Goal: Information Seeking & Learning: Find specific fact

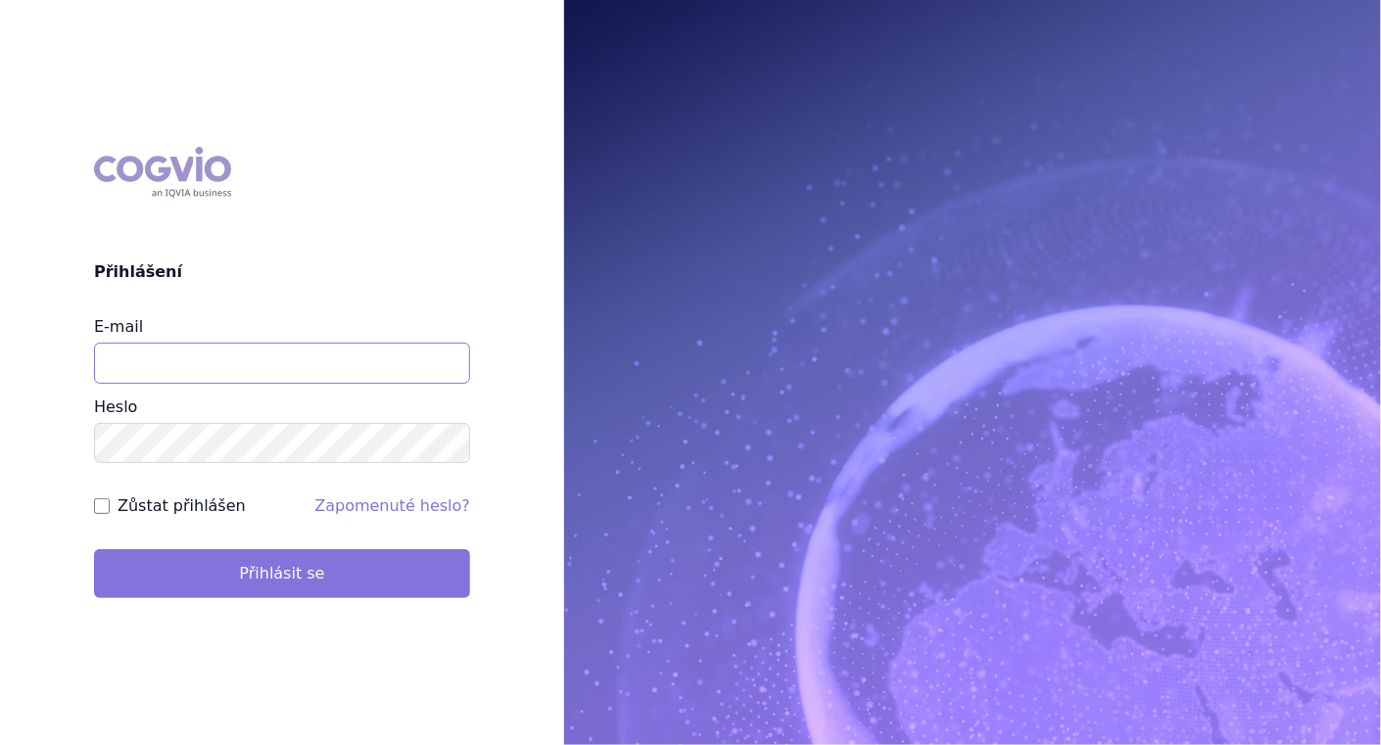
type input "barbora.pajkrova@stada.com"
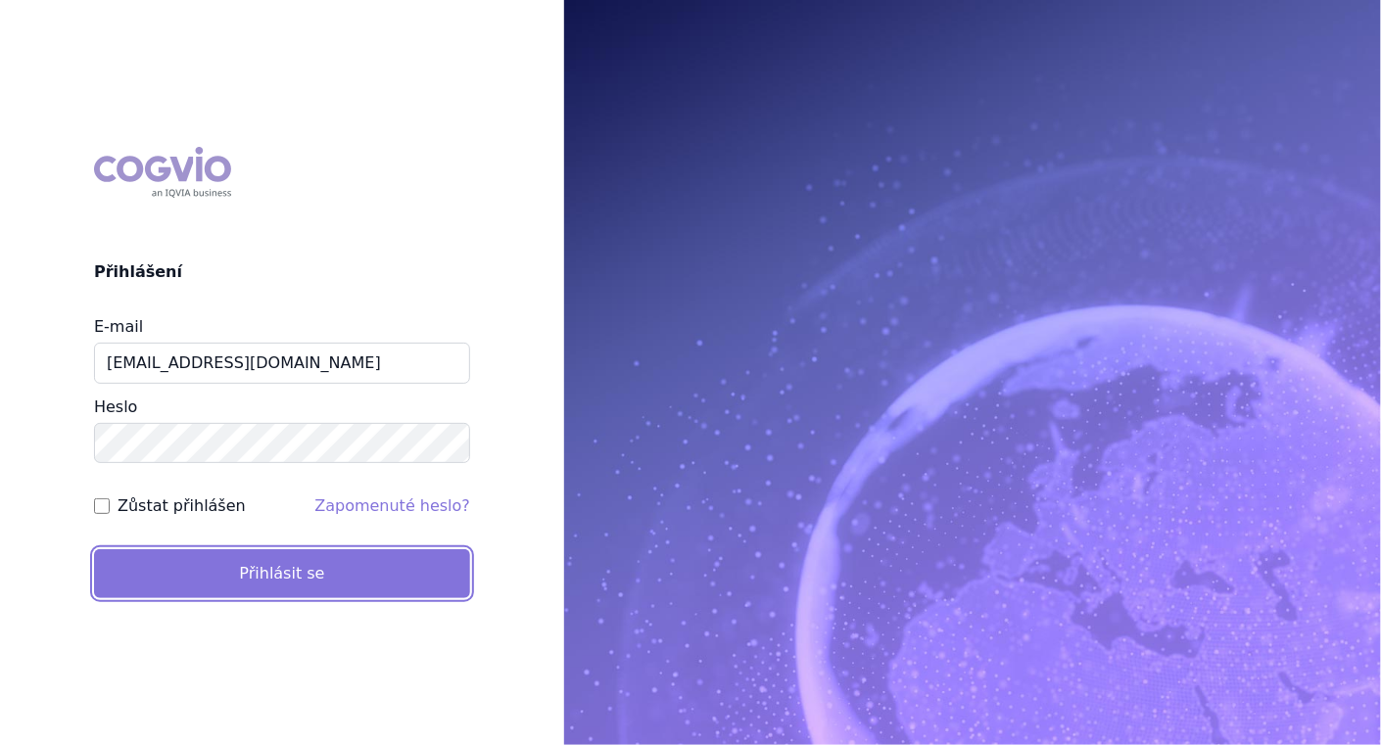
click at [222, 578] on button "Přihlásit se" at bounding box center [282, 573] width 376 height 49
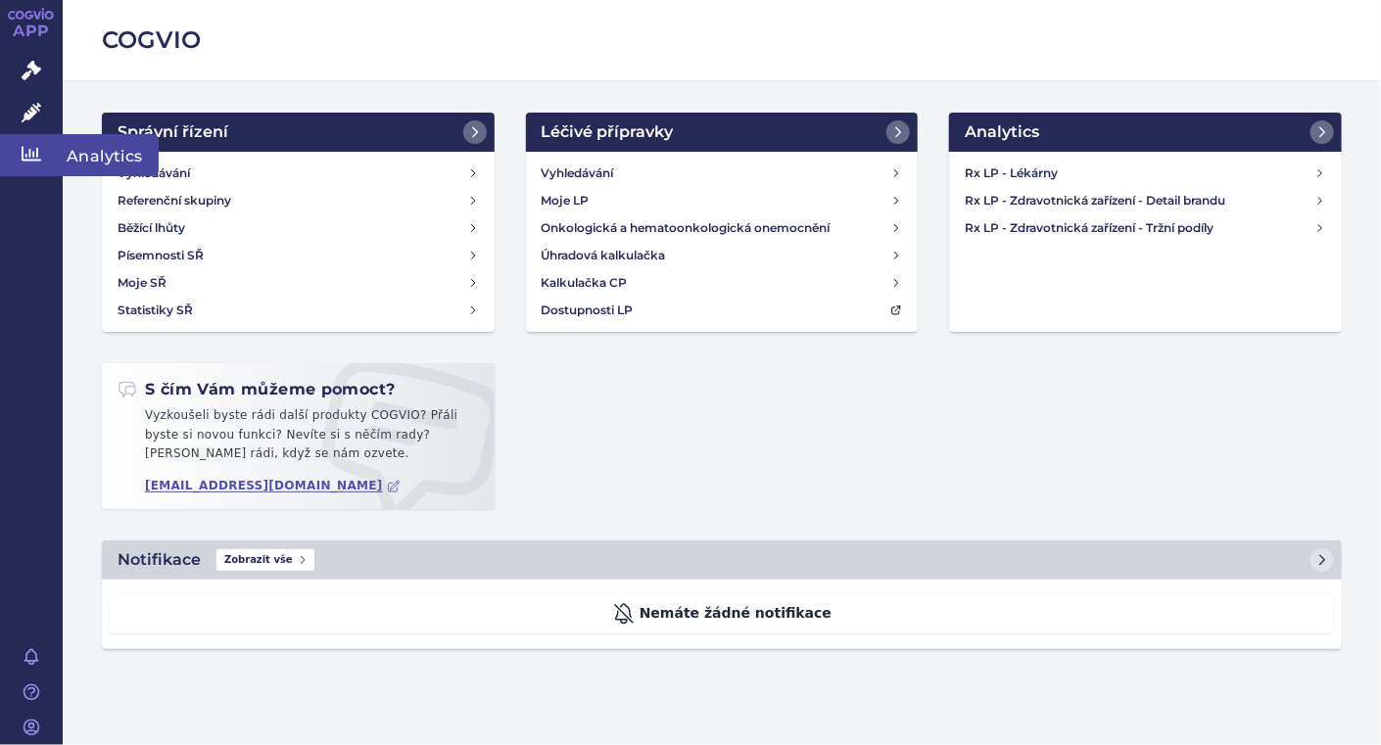
click at [28, 154] on icon at bounding box center [32, 154] width 20 height 15
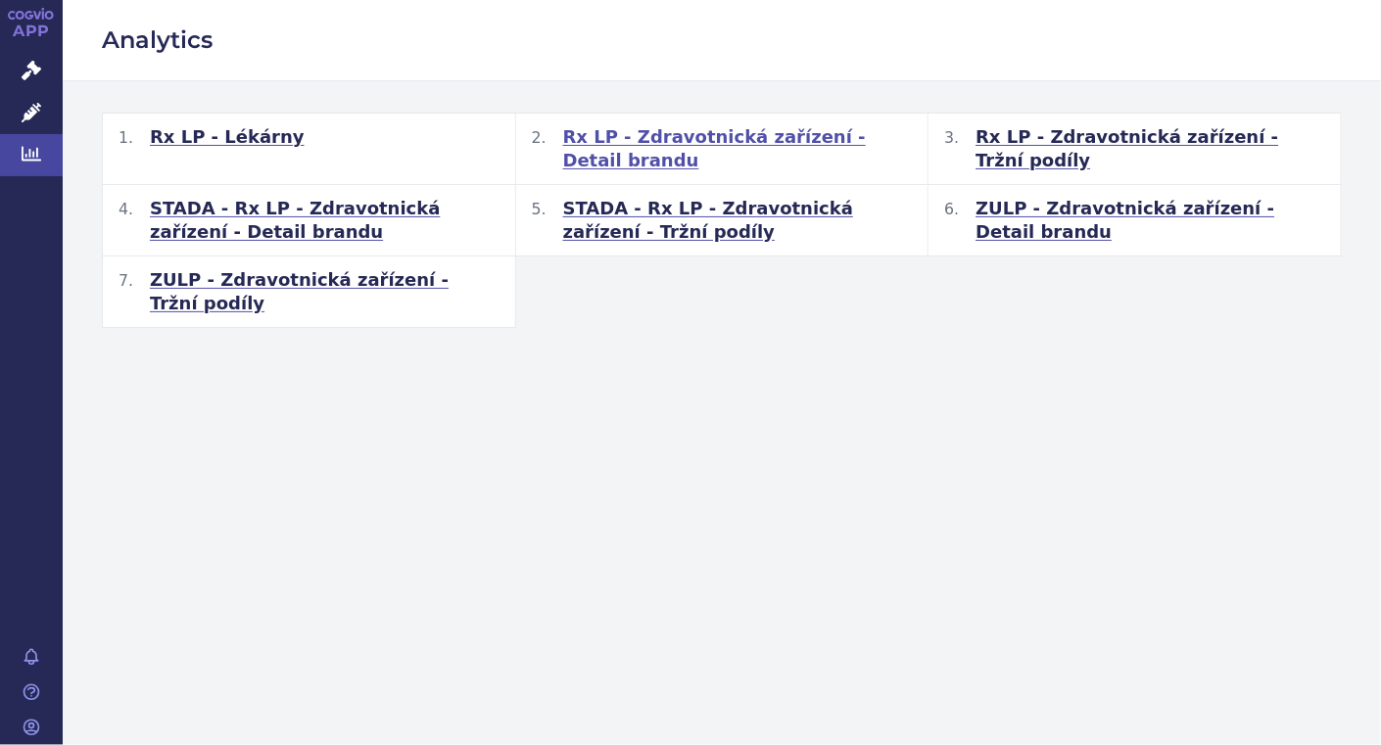
click at [760, 138] on span "Rx LP - Zdravotnická zařízení - Detail brandu" at bounding box center [738, 148] width 350 height 47
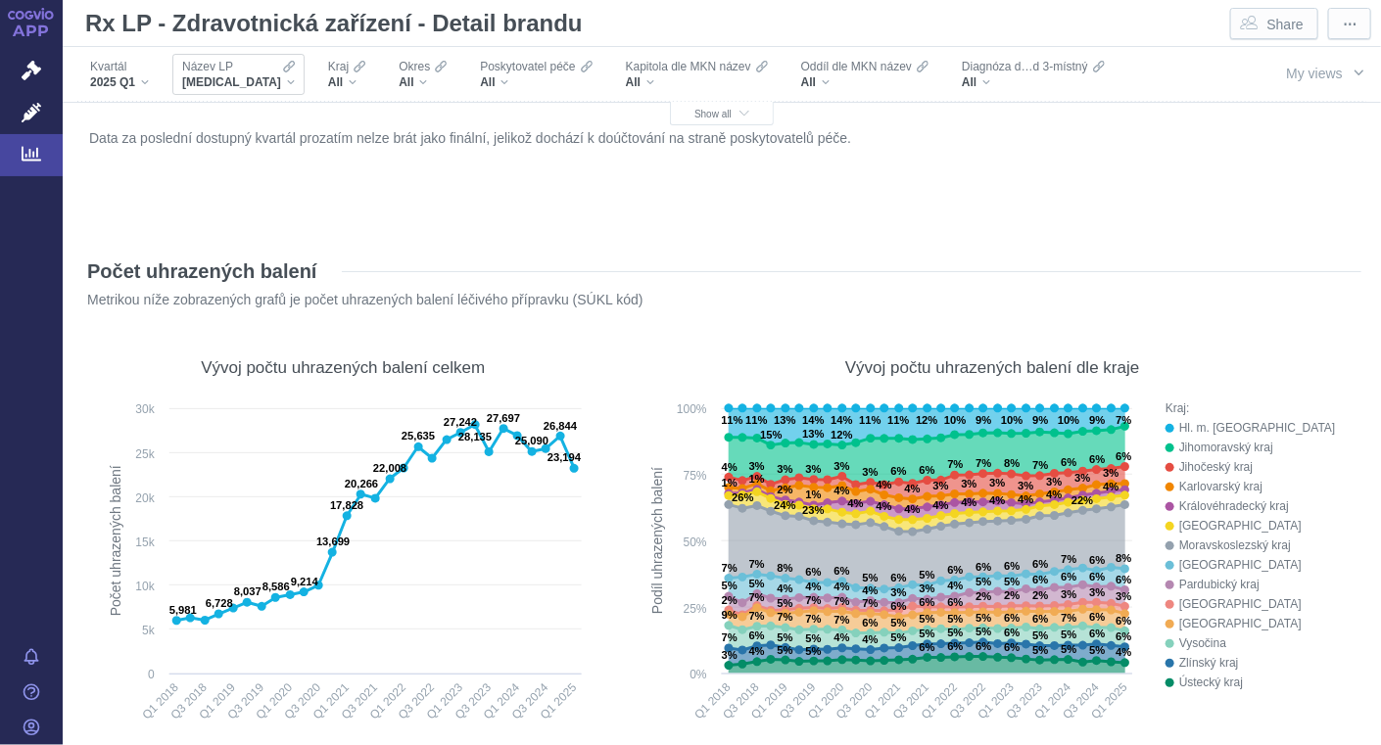
click at [246, 84] on div "[MEDICAL_DATA]" at bounding box center [238, 82] width 113 height 16
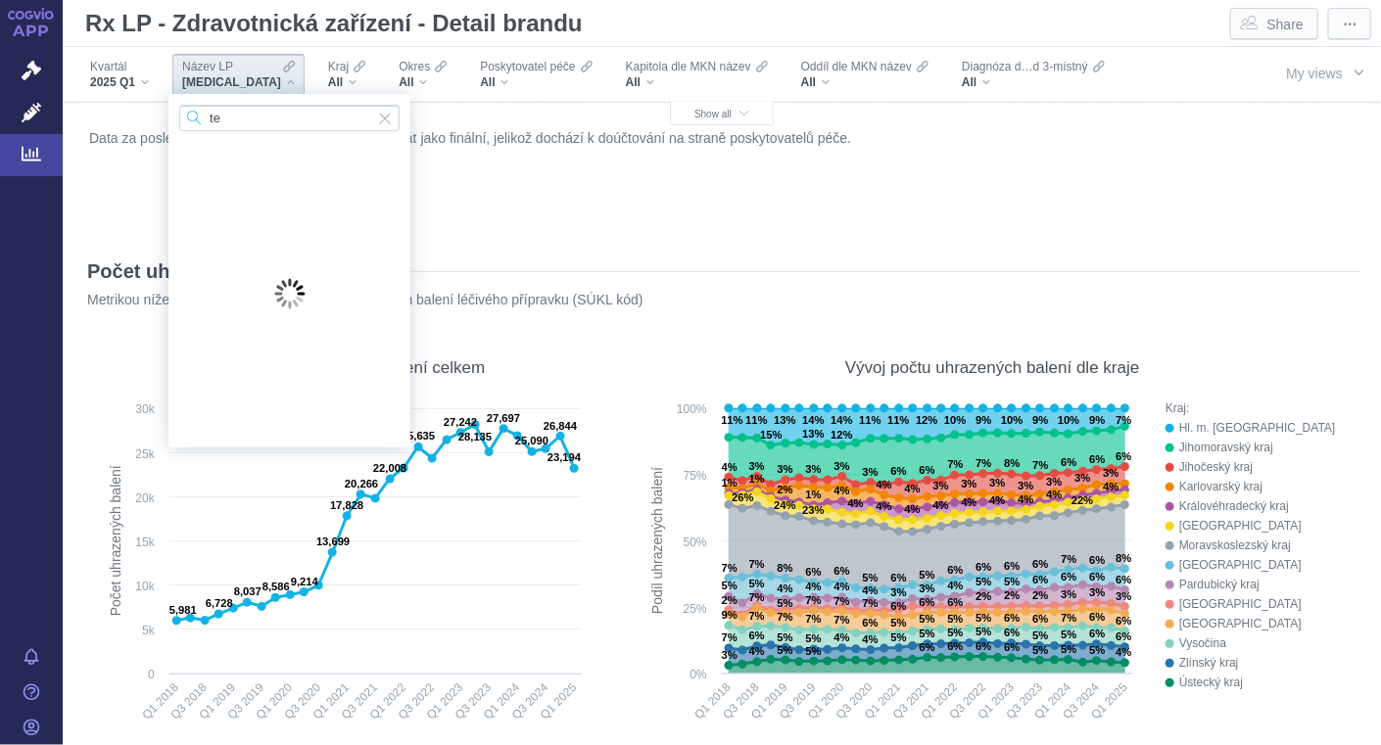
type input "t"
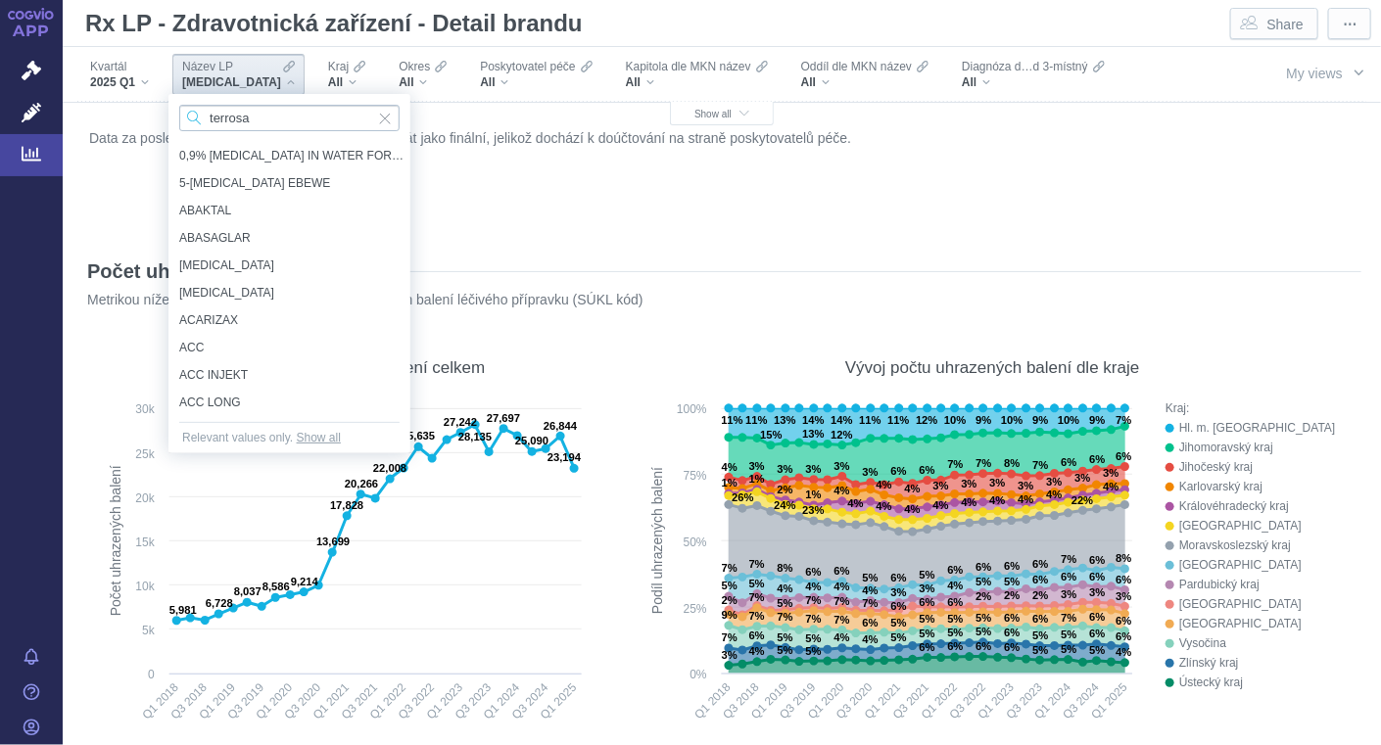
click at [256, 118] on input "terrosa" at bounding box center [289, 118] width 220 height 26
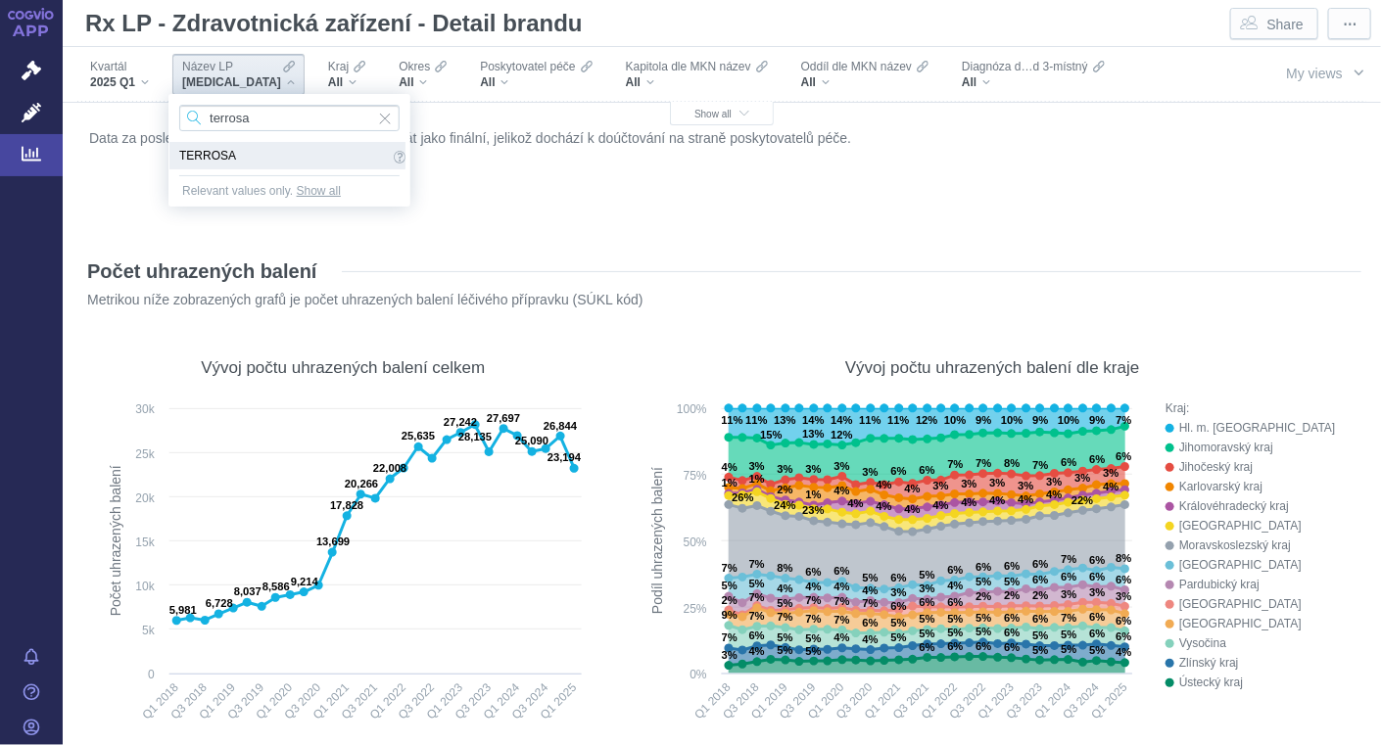
type input "terrosa"
click at [214, 159] on span "TERROSA" at bounding box center [284, 156] width 210 height 22
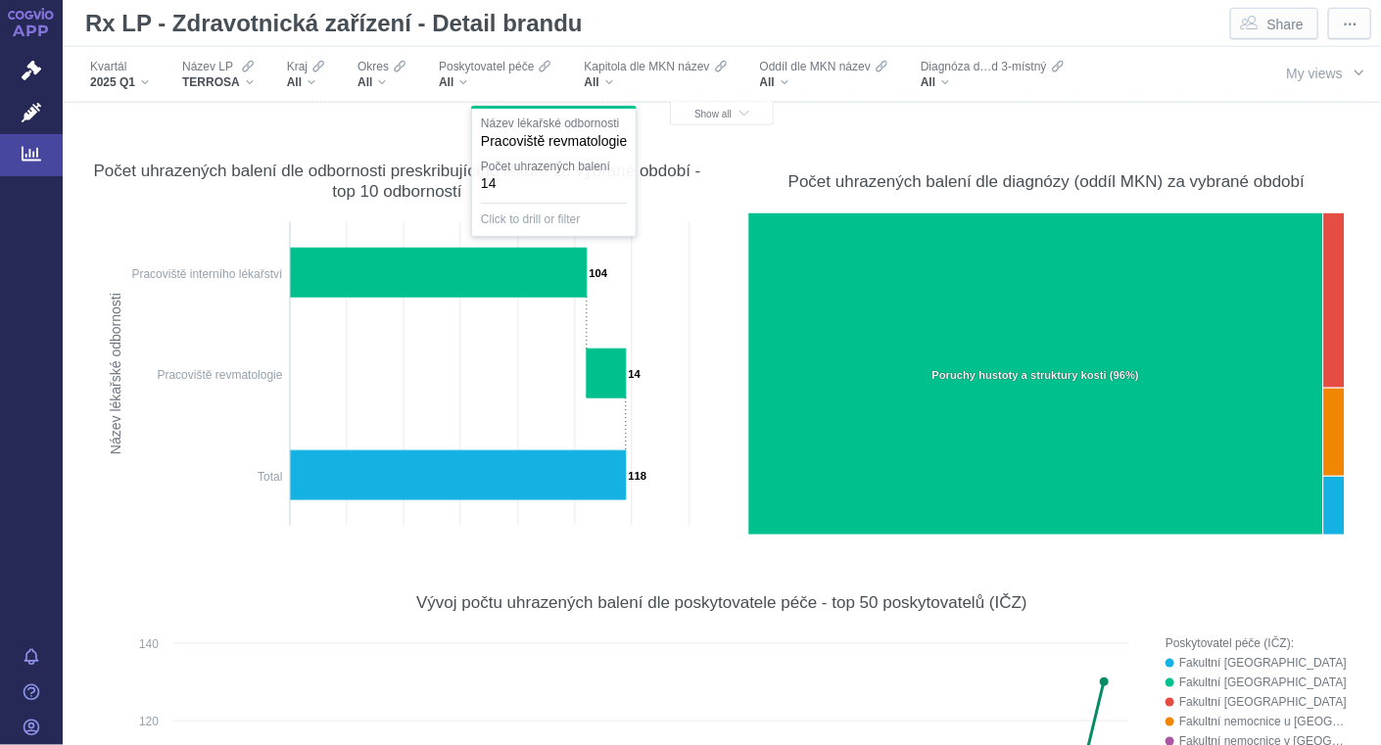
scroll to position [651, 0]
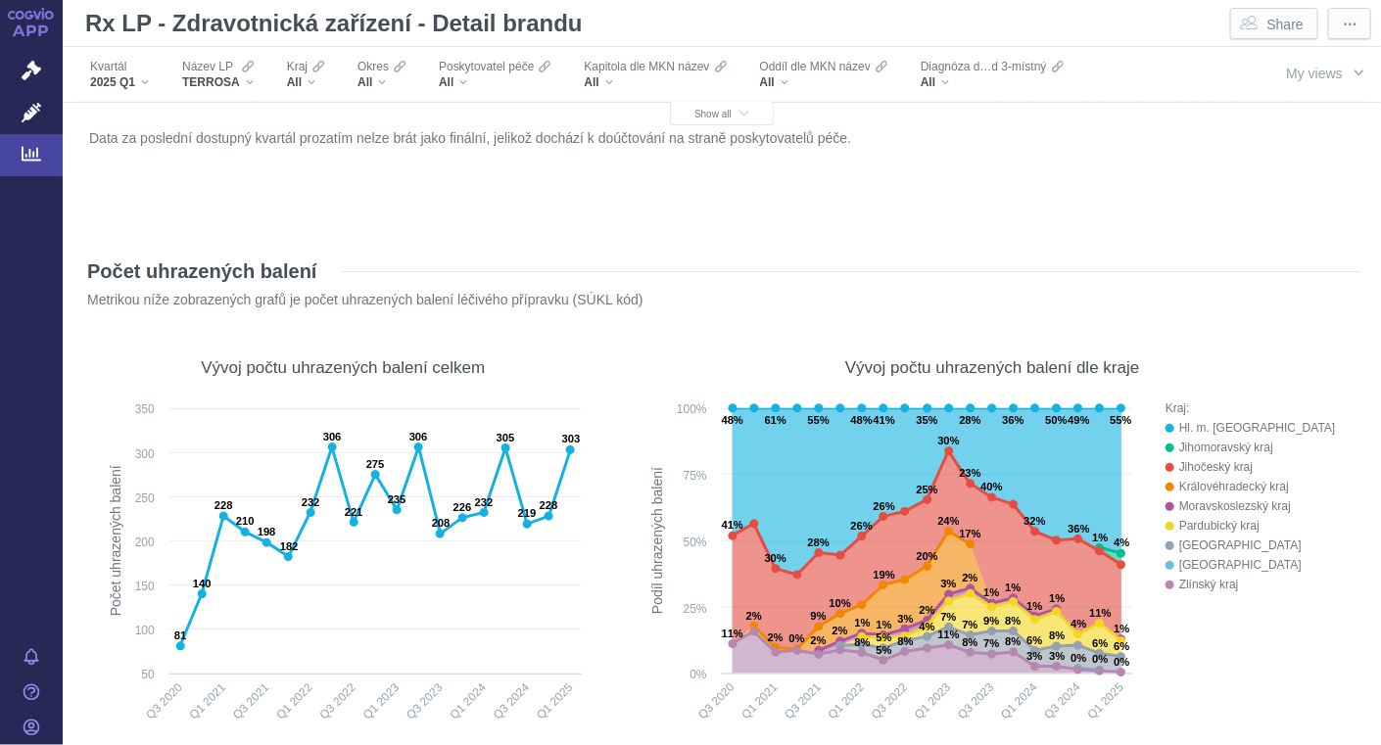
scroll to position [651, 0]
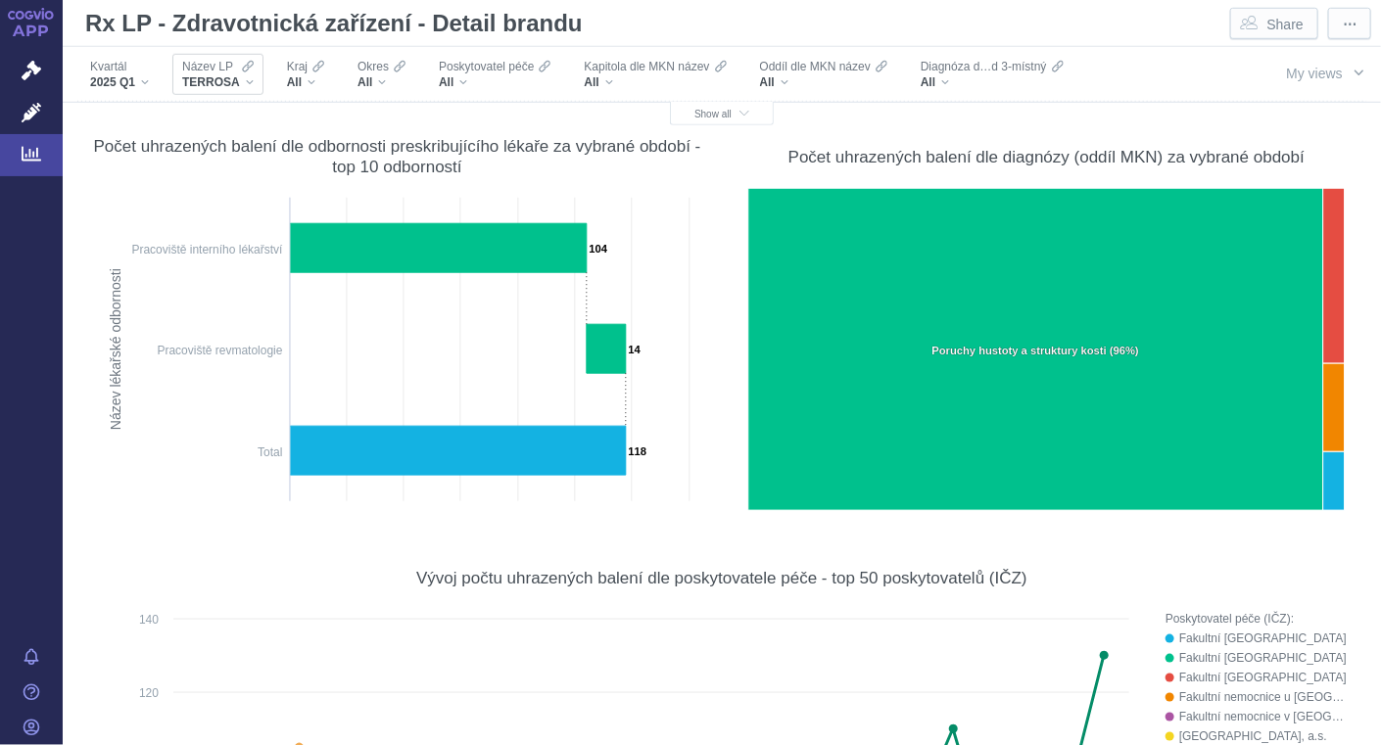
click at [253, 84] on div "Název LP TERROSA" at bounding box center [217, 74] width 91 height 41
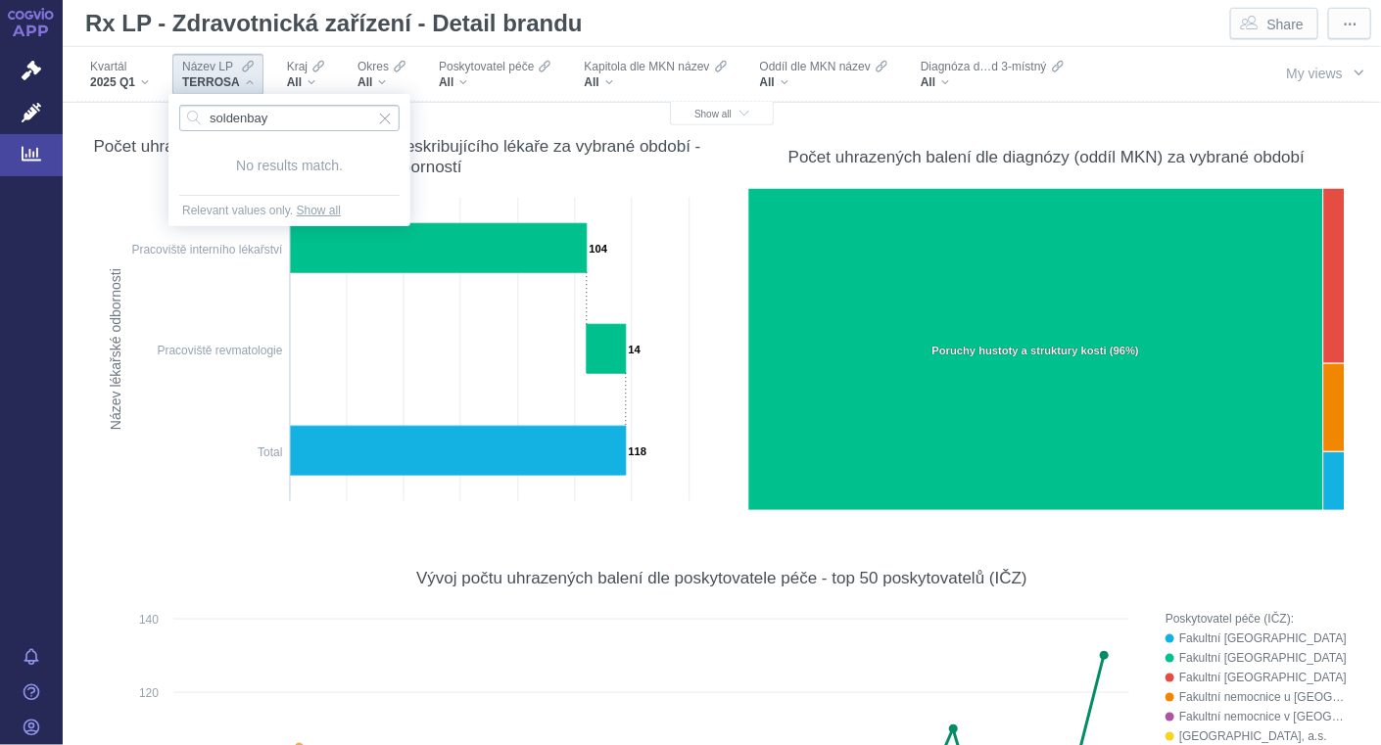
click at [225, 116] on input "soldenbay" at bounding box center [289, 118] width 220 height 26
click at [299, 118] on input "sondenbay" at bounding box center [289, 118] width 220 height 26
type input "sonde"
click at [260, 157] on span "SONDELBAY" at bounding box center [284, 156] width 210 height 22
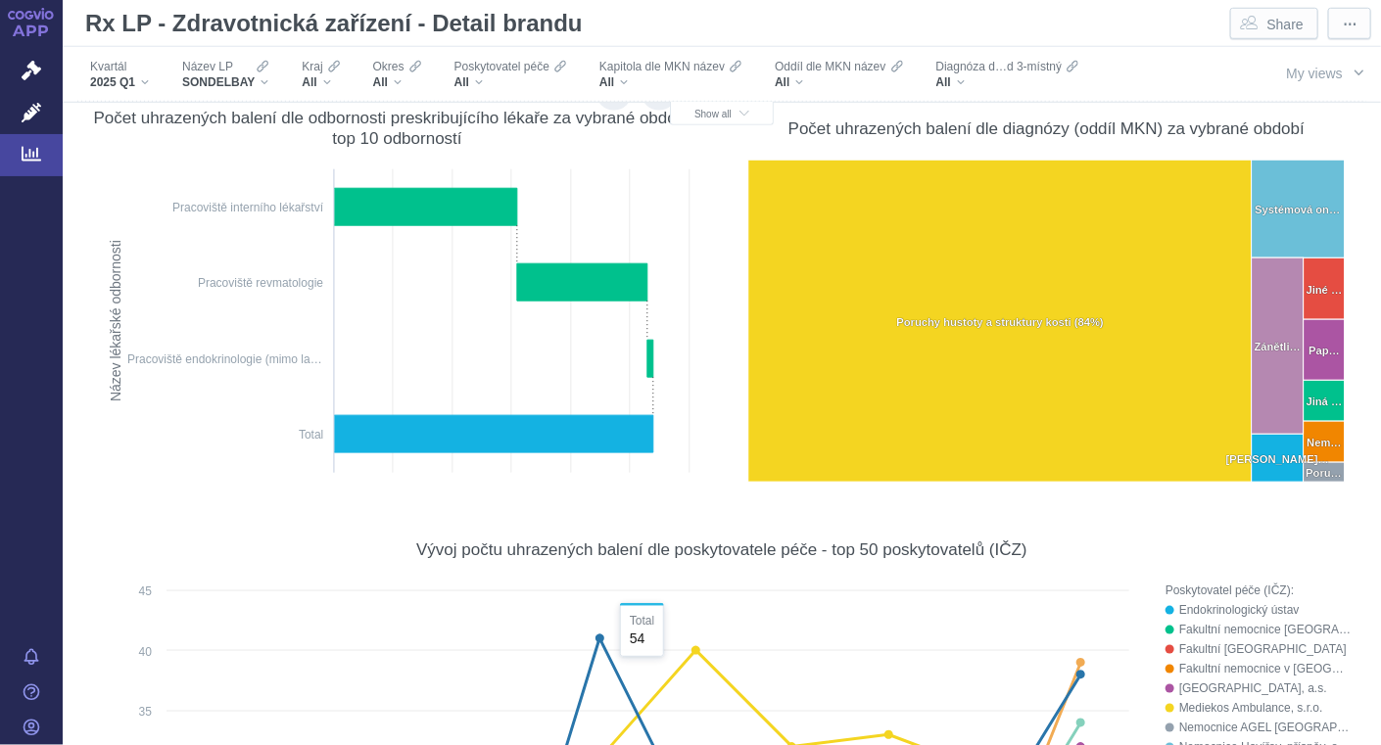
scroll to position [682, 0]
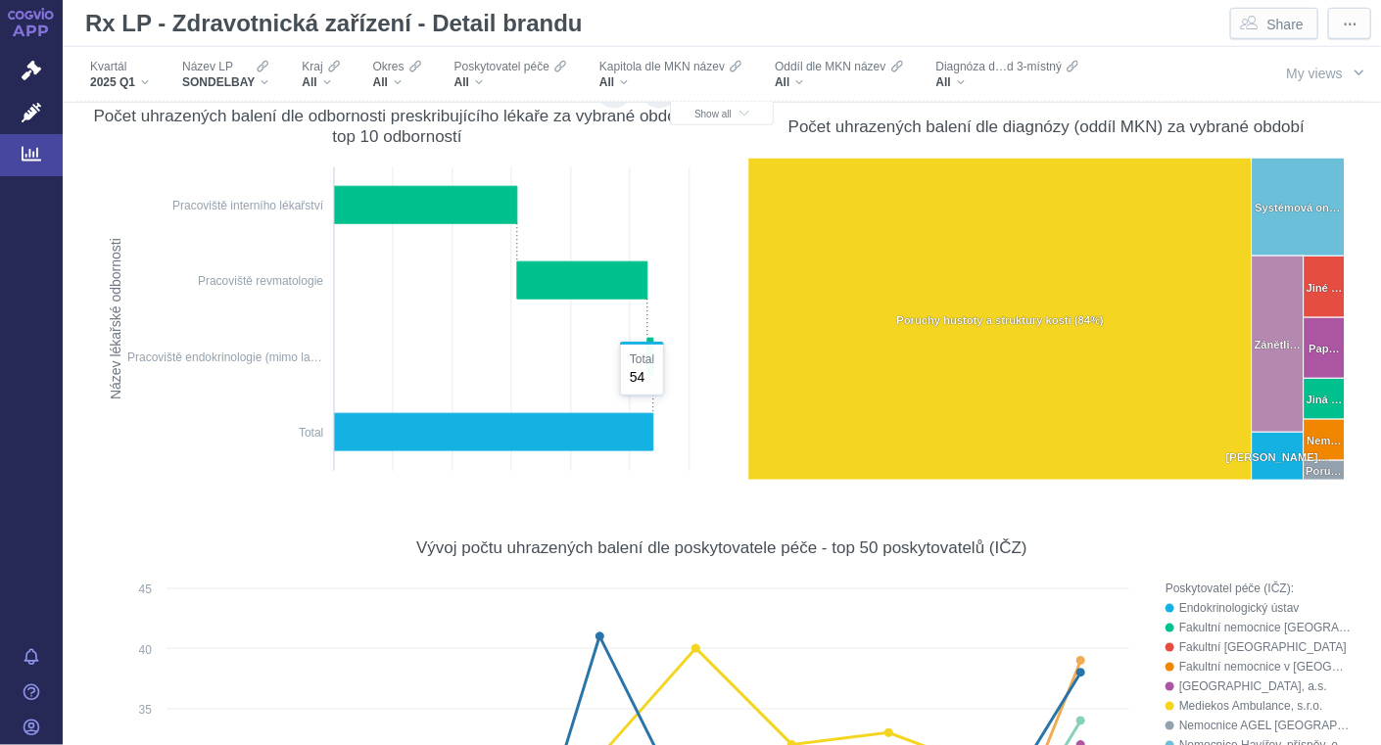
click at [460, 433] on icon at bounding box center [493, 432] width 320 height 37
click at [262, 81] on div "SONDELBAY" at bounding box center [225, 82] width 86 height 16
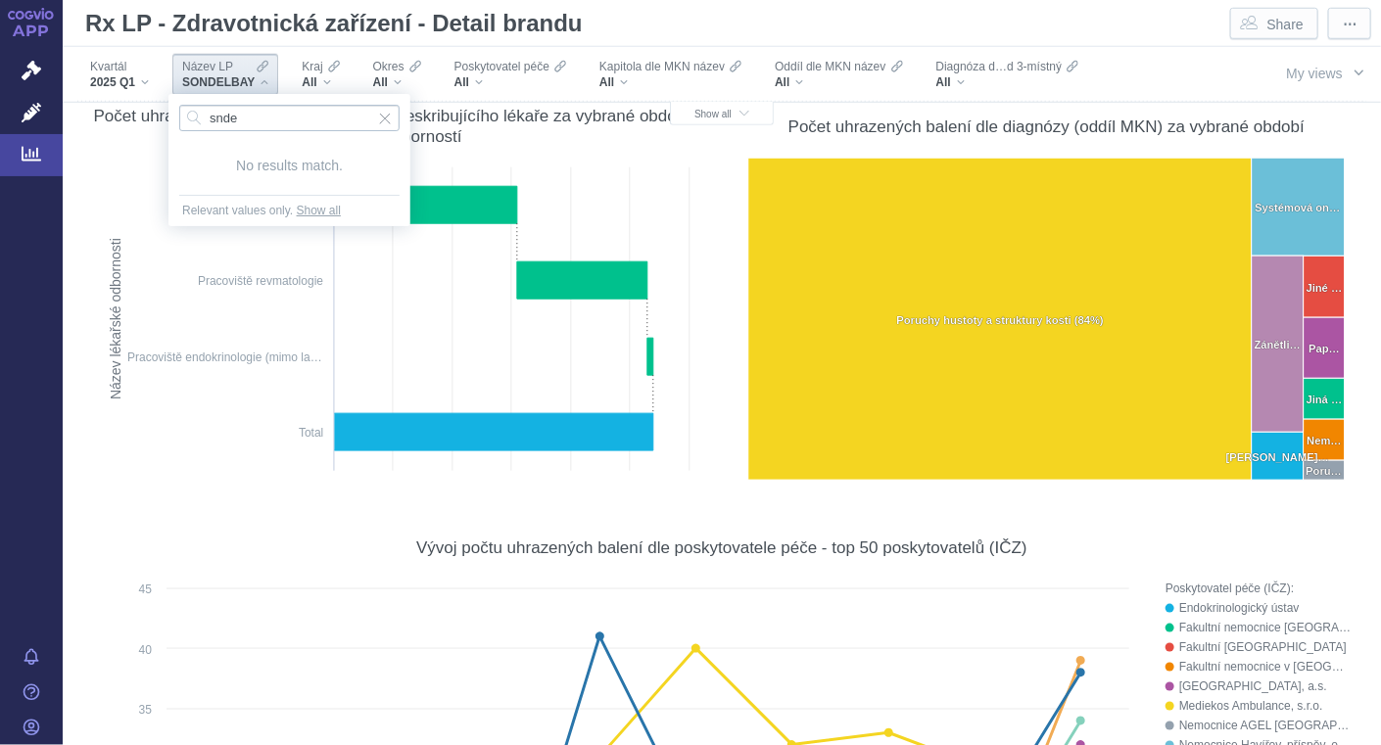
click at [214, 118] on input "snde" at bounding box center [289, 118] width 220 height 26
click at [248, 118] on input "sonde" at bounding box center [289, 118] width 220 height 26
type input "[PERSON_NAME]"
click at [226, 159] on span "SONDELBAY" at bounding box center [284, 156] width 210 height 22
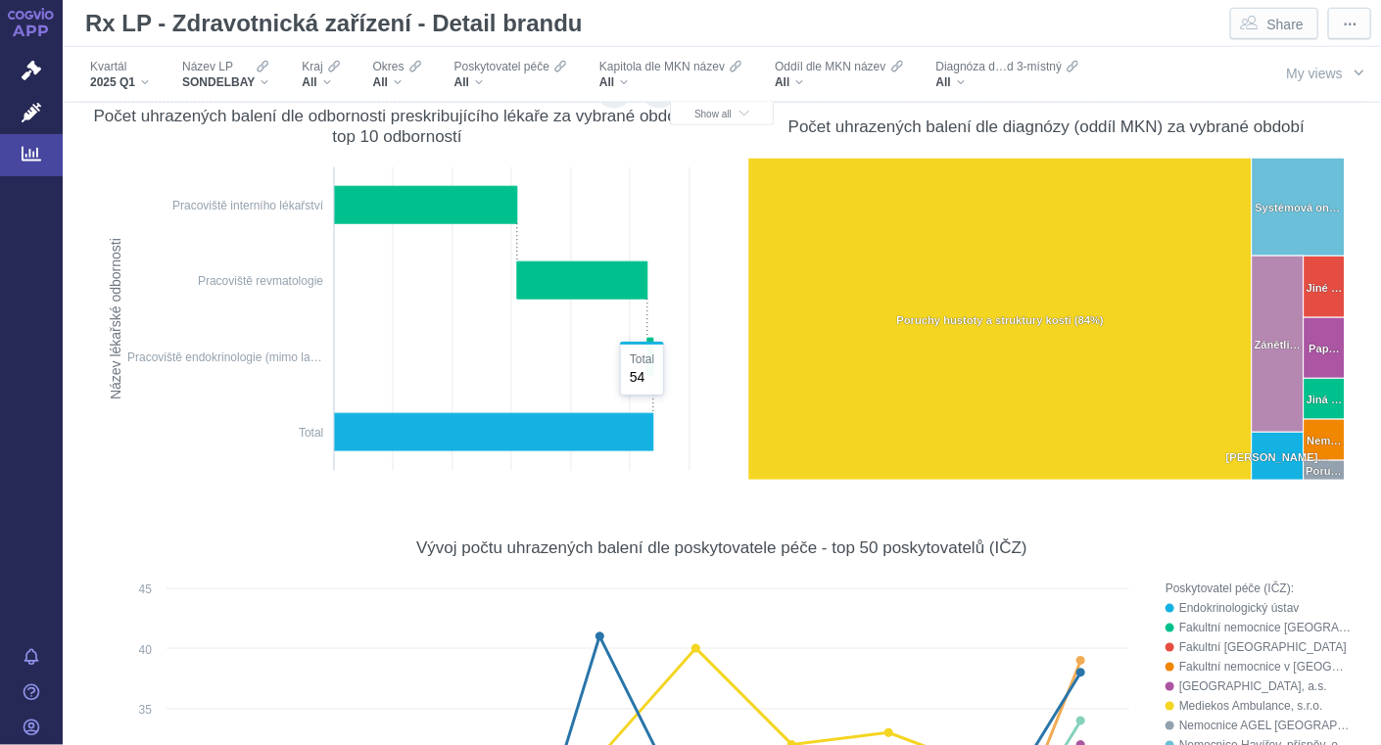
click at [501, 429] on icon at bounding box center [493, 432] width 320 height 37
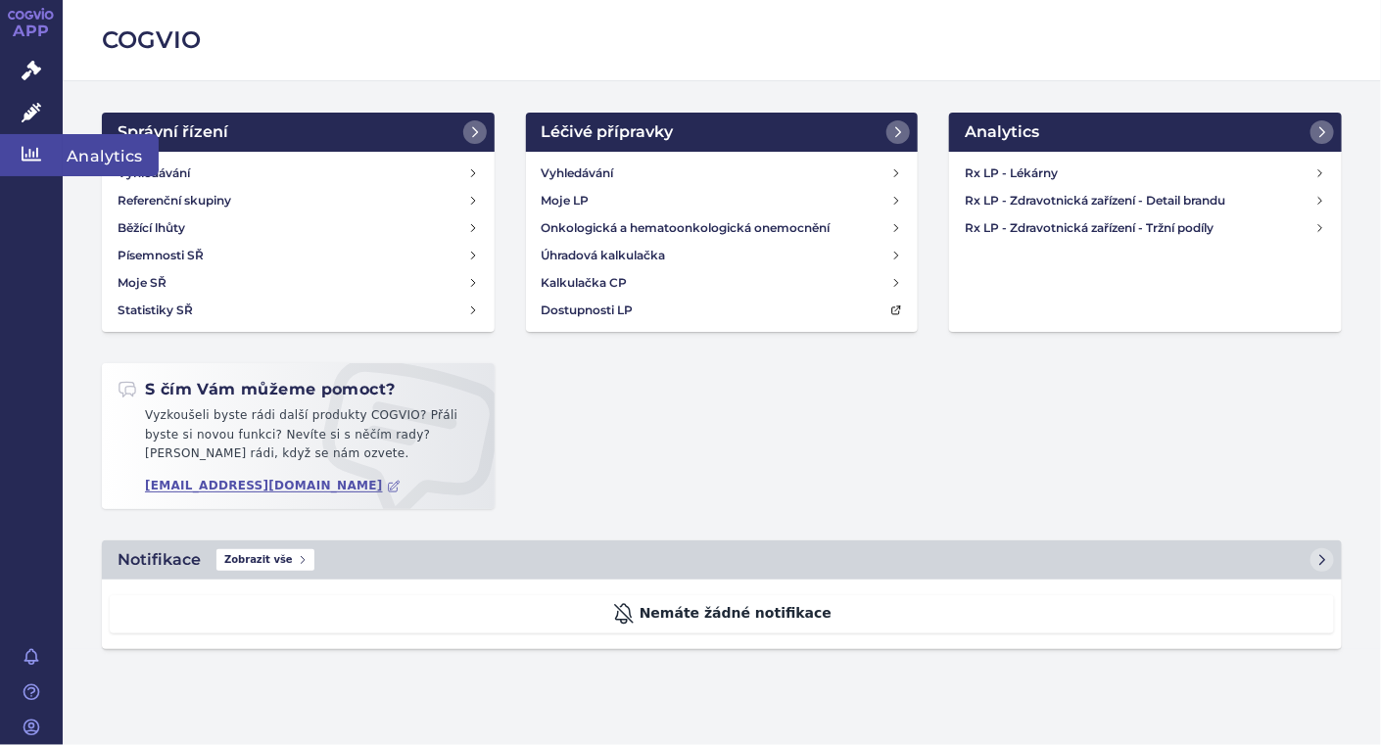
click at [29, 163] on icon at bounding box center [32, 154] width 20 height 20
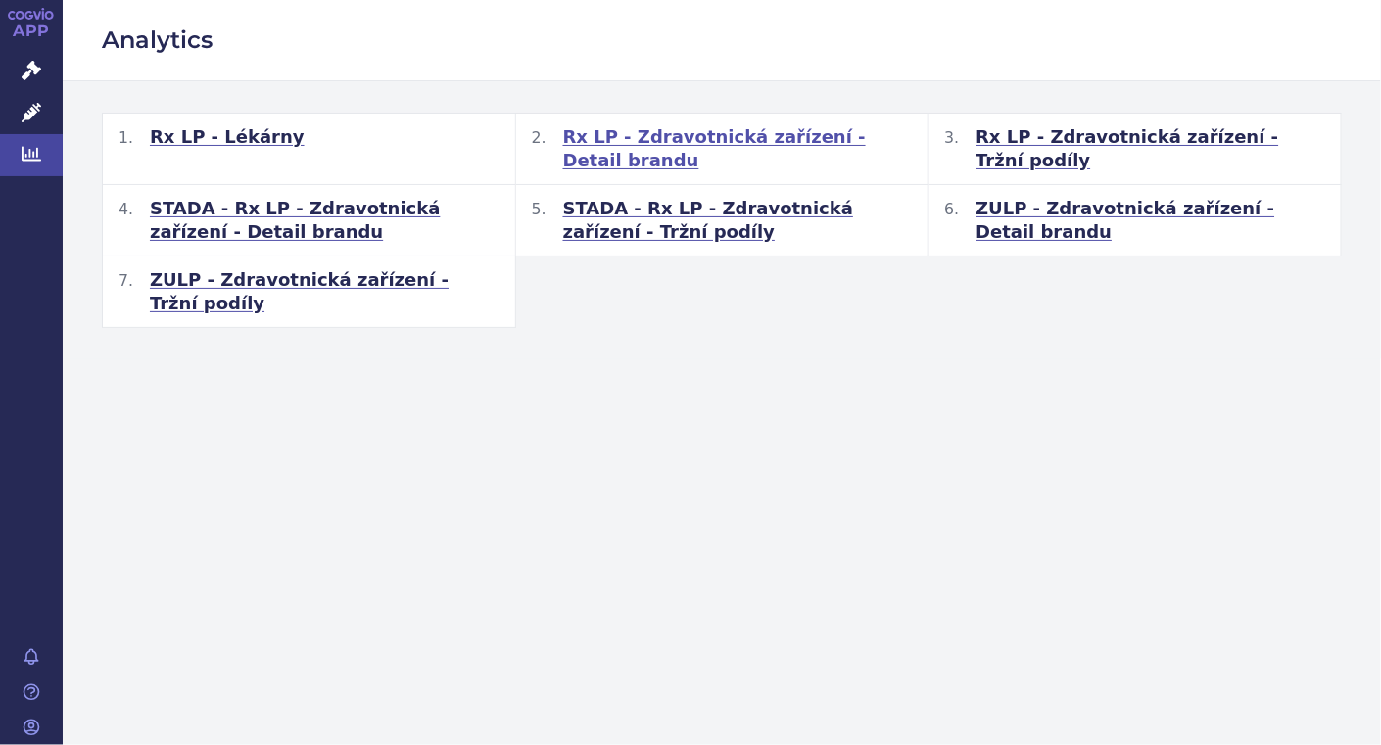
click at [636, 139] on span "Rx LP - Zdravotnická zařízení - Detail brandu" at bounding box center [738, 148] width 350 height 47
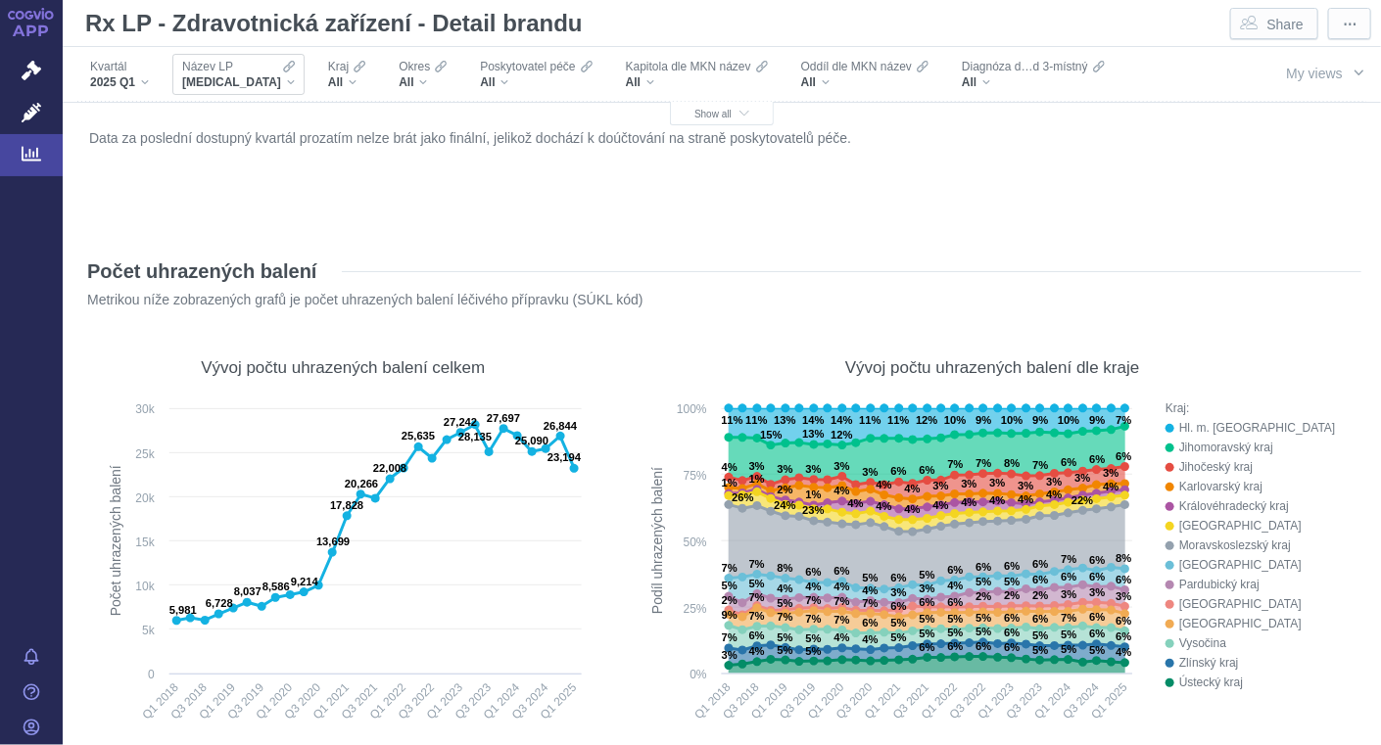
click at [243, 79] on div "[MEDICAL_DATA]" at bounding box center [238, 82] width 113 height 16
type input "[PERSON_NAME]"
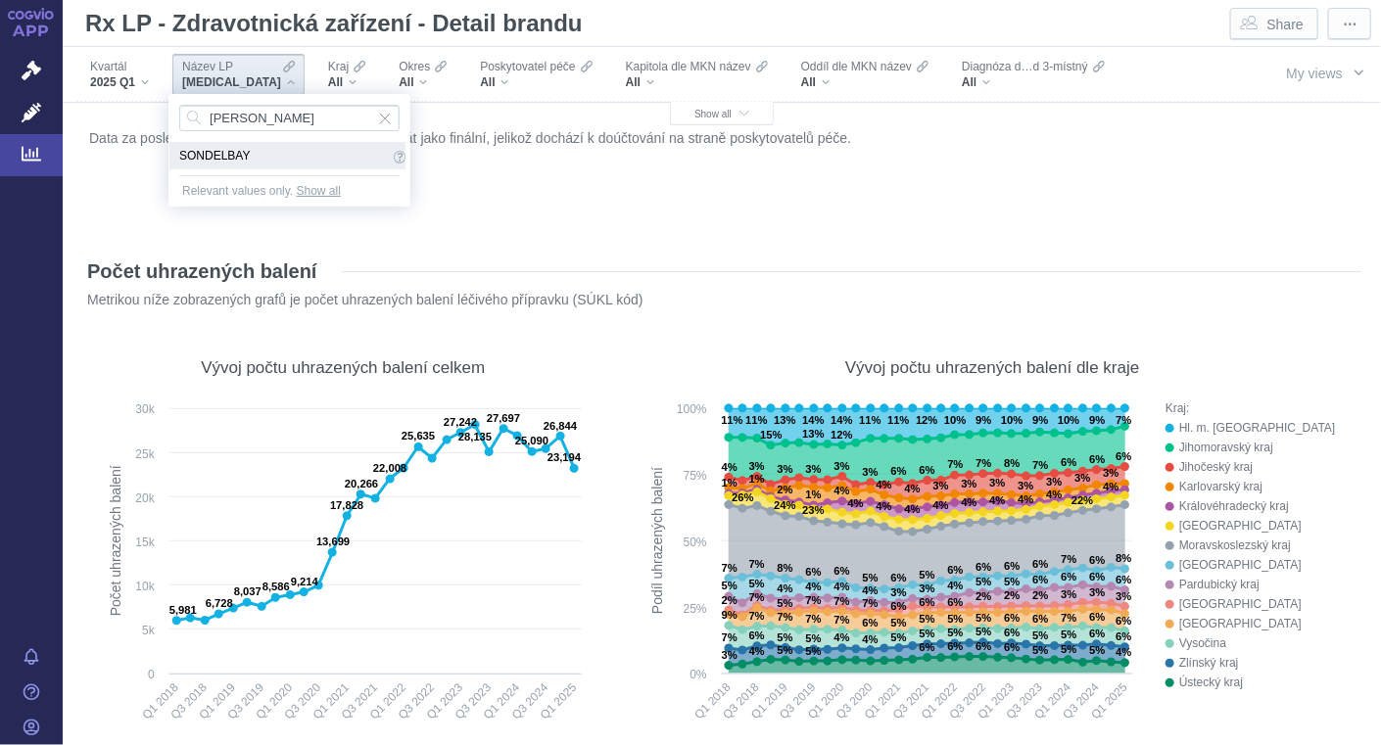
click at [227, 154] on span "SONDELBAY" at bounding box center [284, 156] width 210 height 22
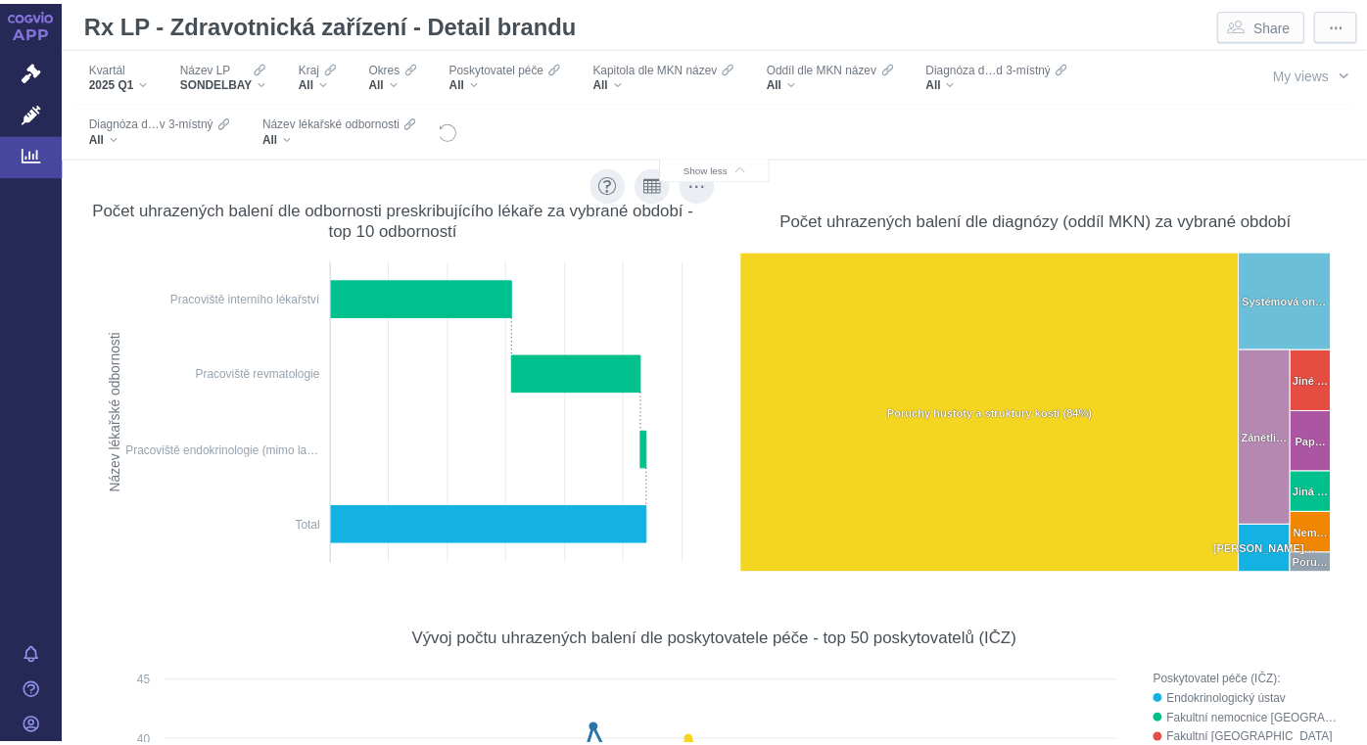
scroll to position [698, 0]
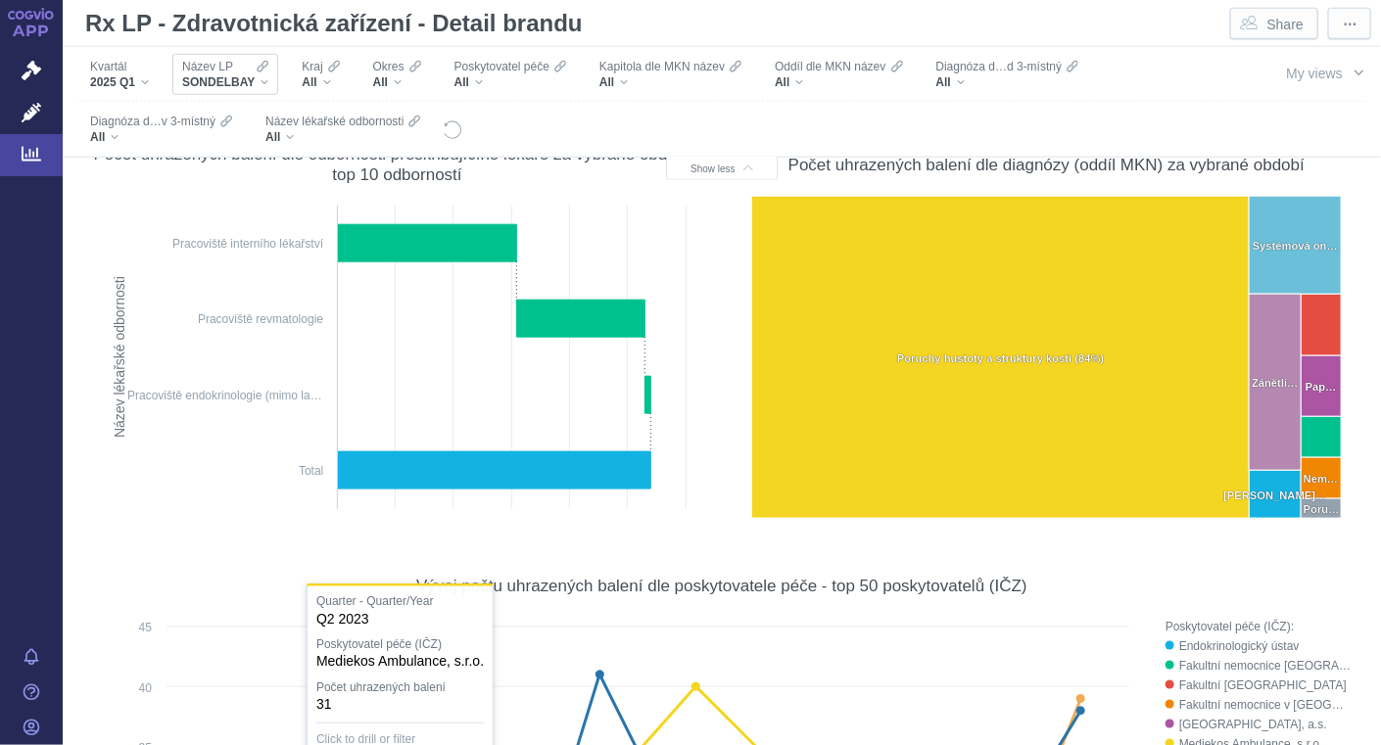
click at [264, 82] on div "SONDELBAY" at bounding box center [225, 82] width 86 height 16
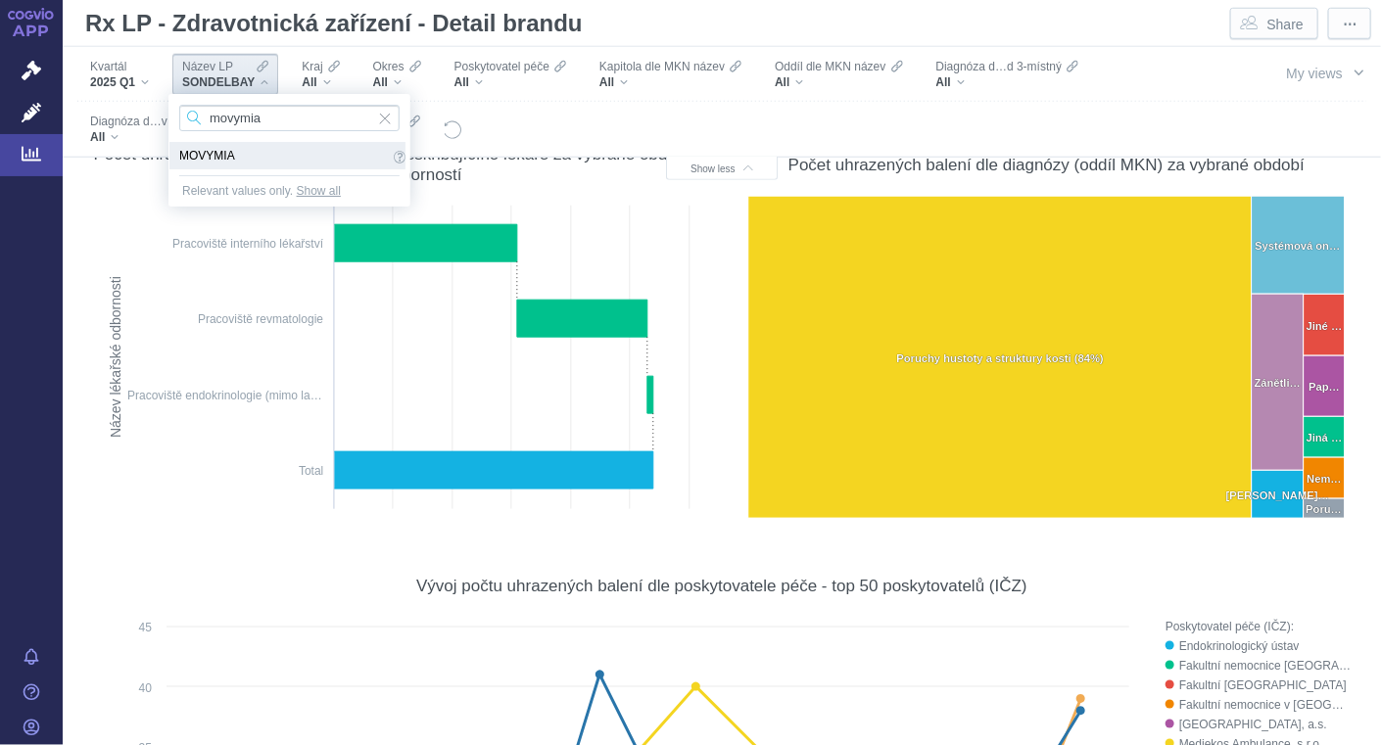
type input "movymia"
click at [202, 157] on span "MOVYMIA" at bounding box center [284, 156] width 210 height 22
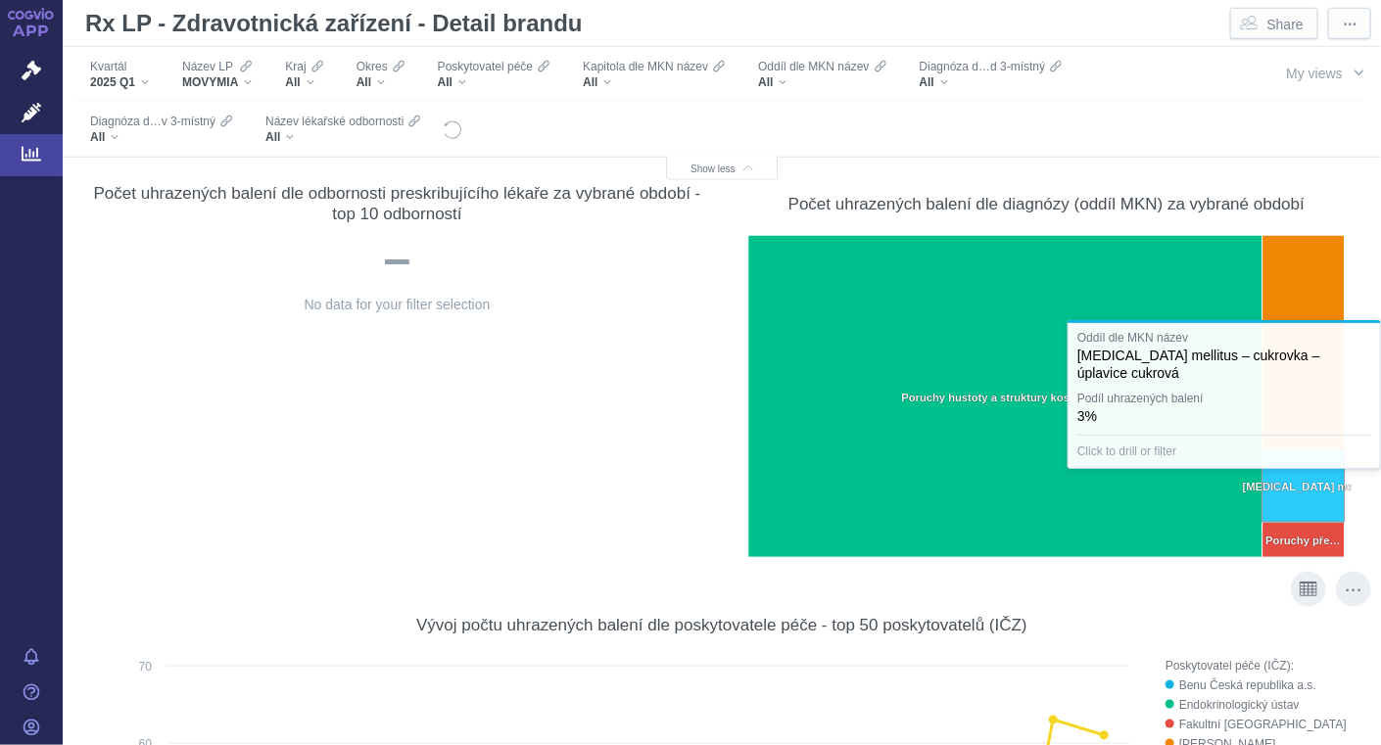
scroll to position [660, 0]
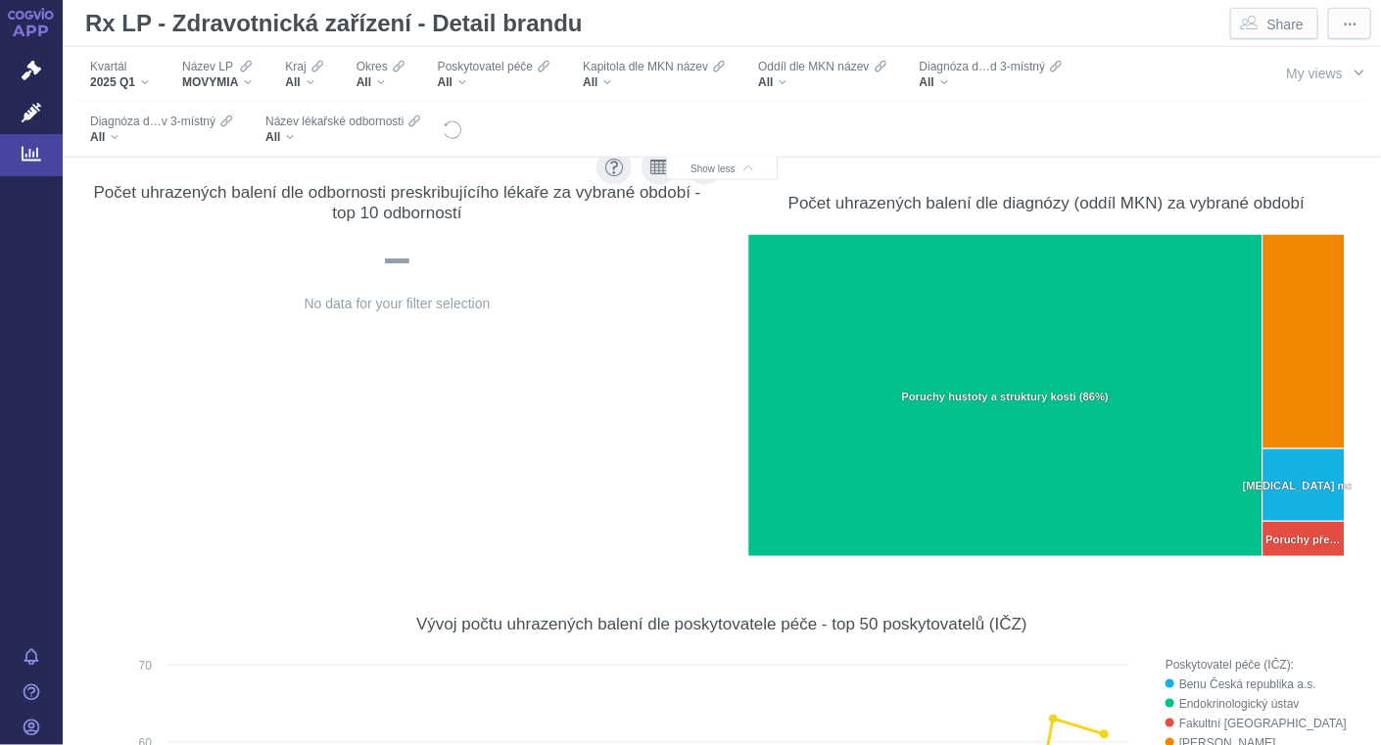
click at [389, 303] on span "No data for your filter selection" at bounding box center [398, 304] width 186 height 16
click at [400, 256] on div at bounding box center [397, 257] width 610 height 57
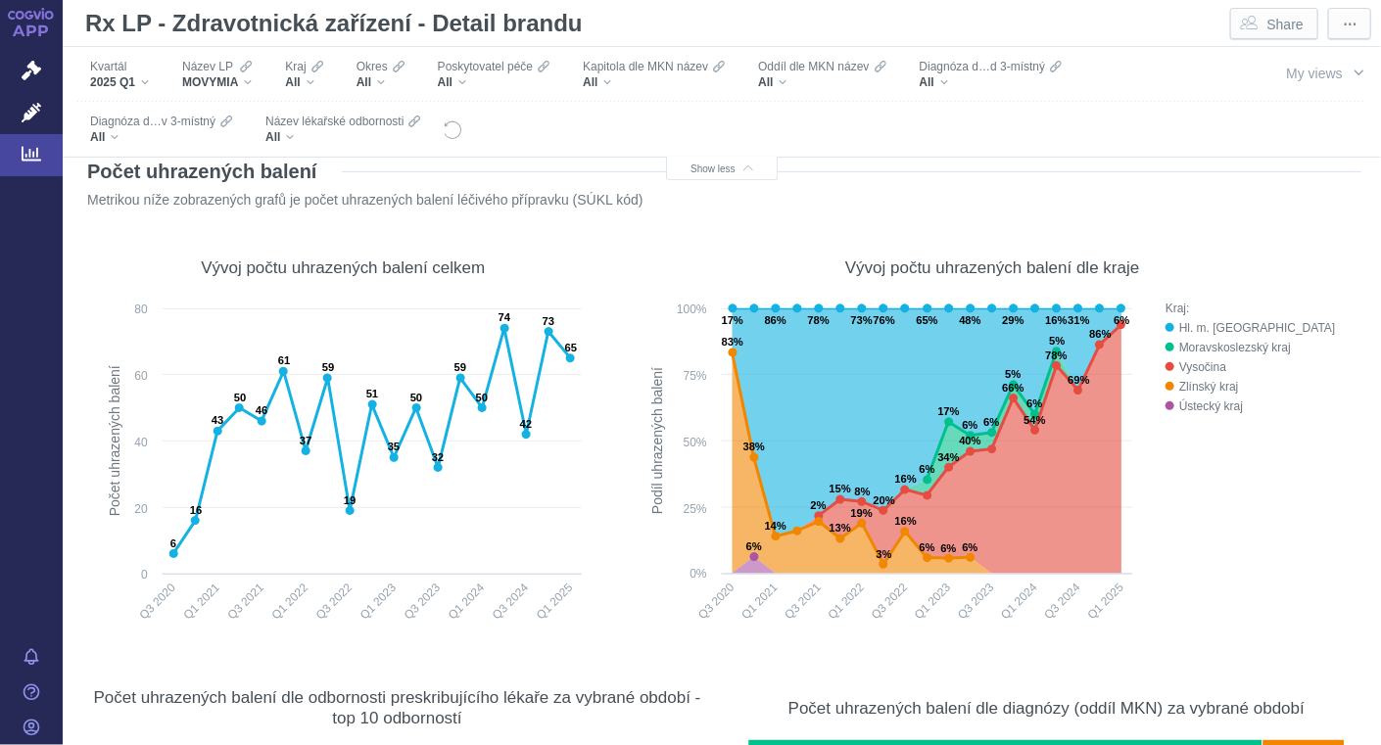
scroll to position [155, 0]
